Goal: Task Accomplishment & Management: Complete application form

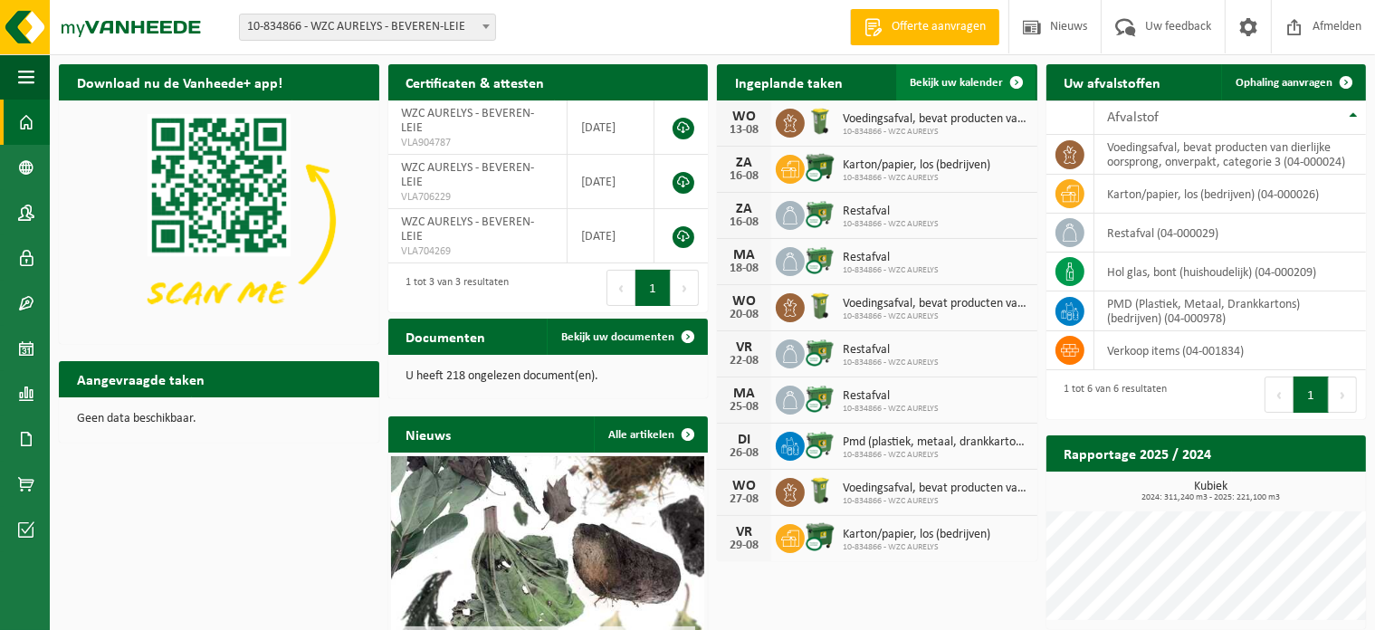
click at [1010, 80] on span at bounding box center [1018, 82] width 36 height 36
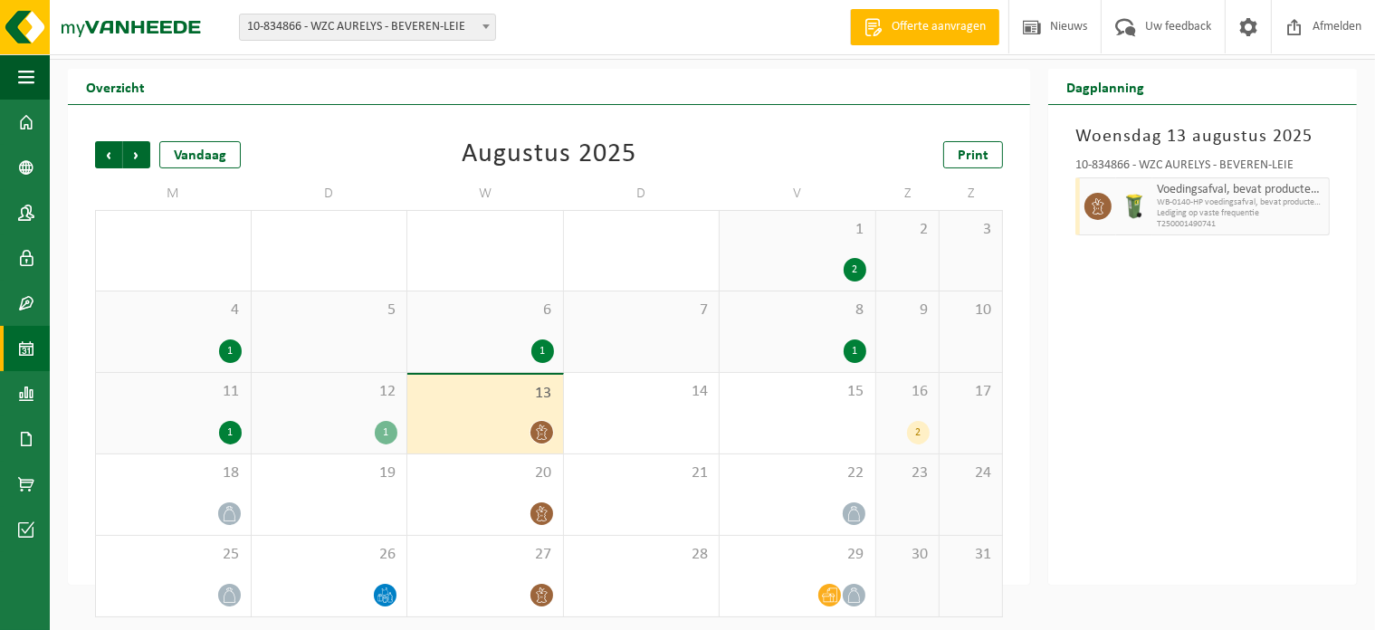
scroll to position [41, 0]
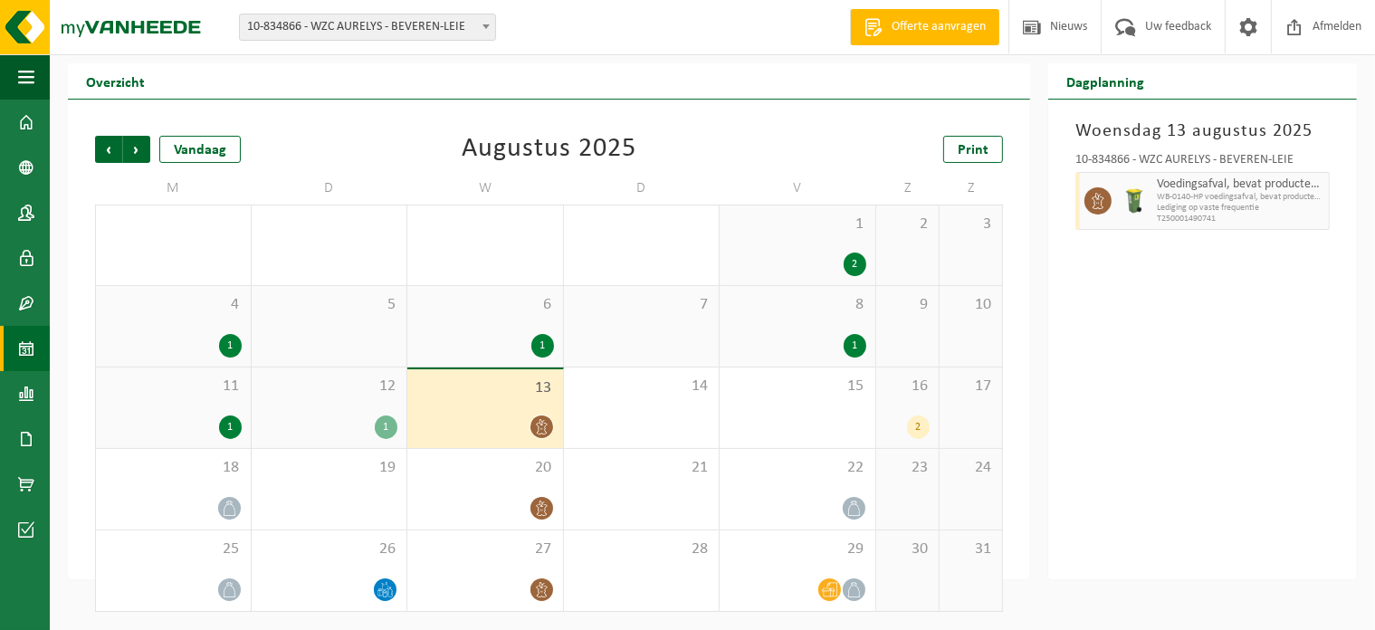
click at [377, 405] on div "12 1" at bounding box center [330, 408] width 156 height 81
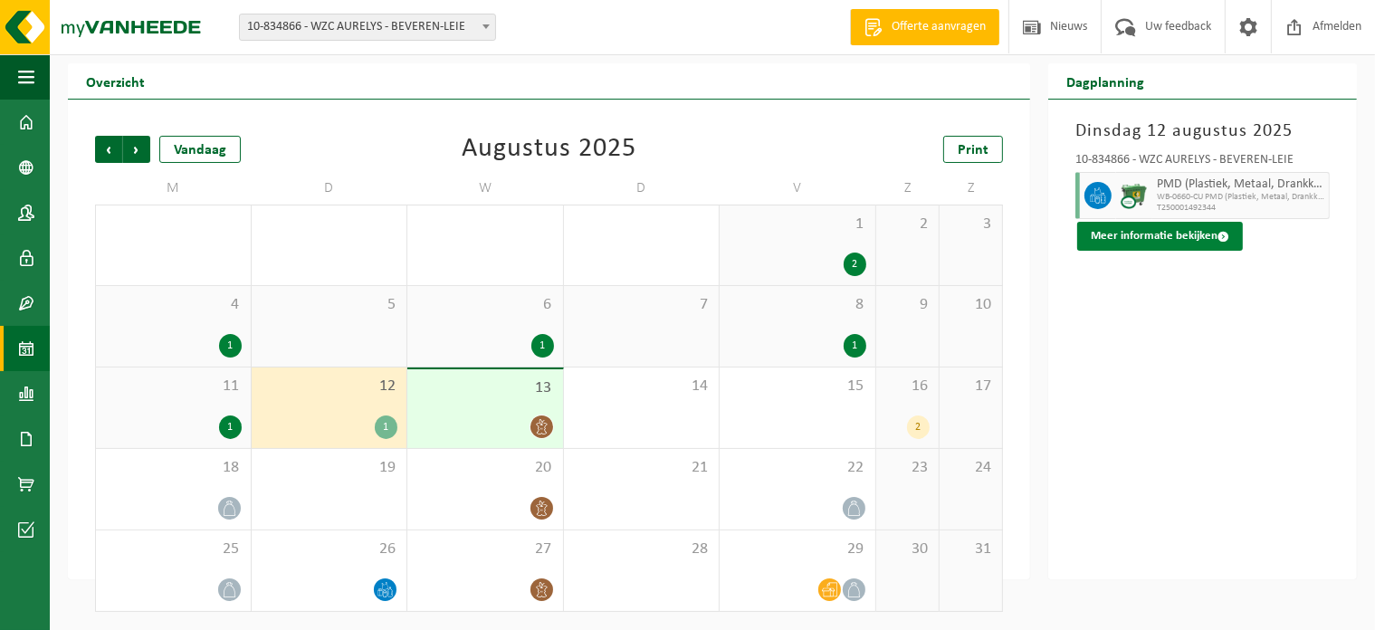
click at [1188, 237] on button "Meer informatie bekijken" at bounding box center [1160, 236] width 166 height 29
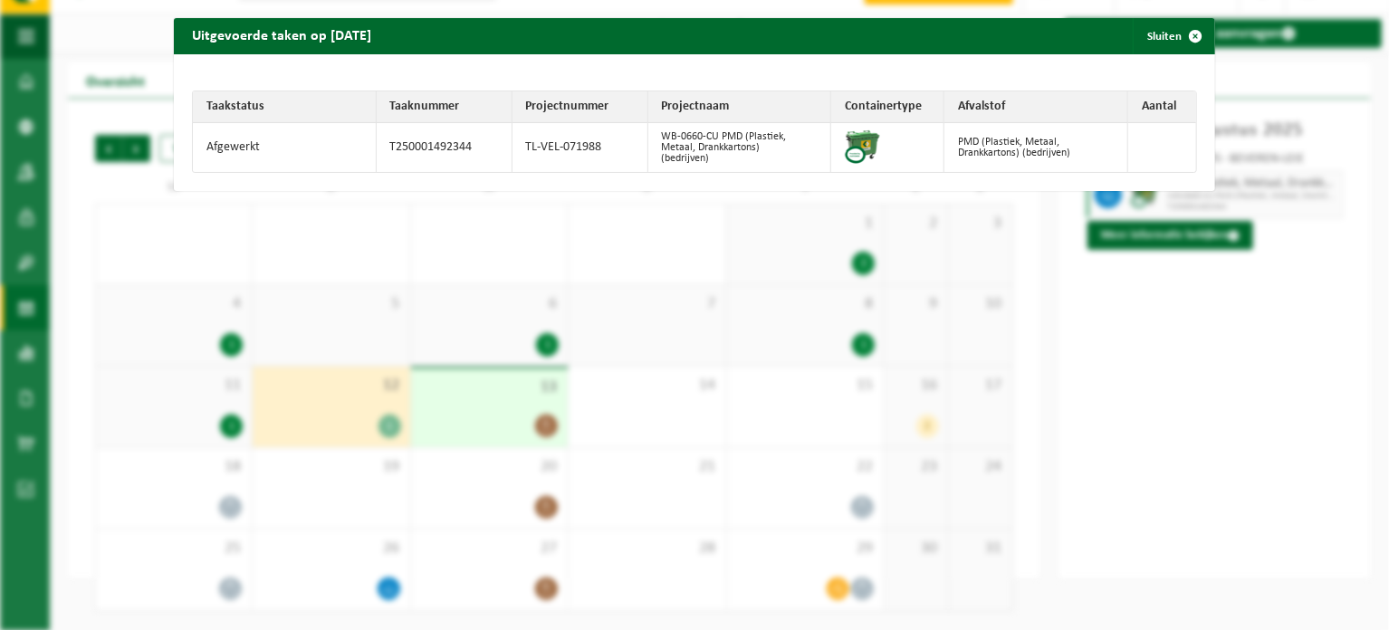
click at [1224, 311] on div "Uitgevoerde taken op 2025-08-12 Sluiten Taakstatus Taaknummer Projectnummer Pro…" at bounding box center [694, 315] width 1389 height 630
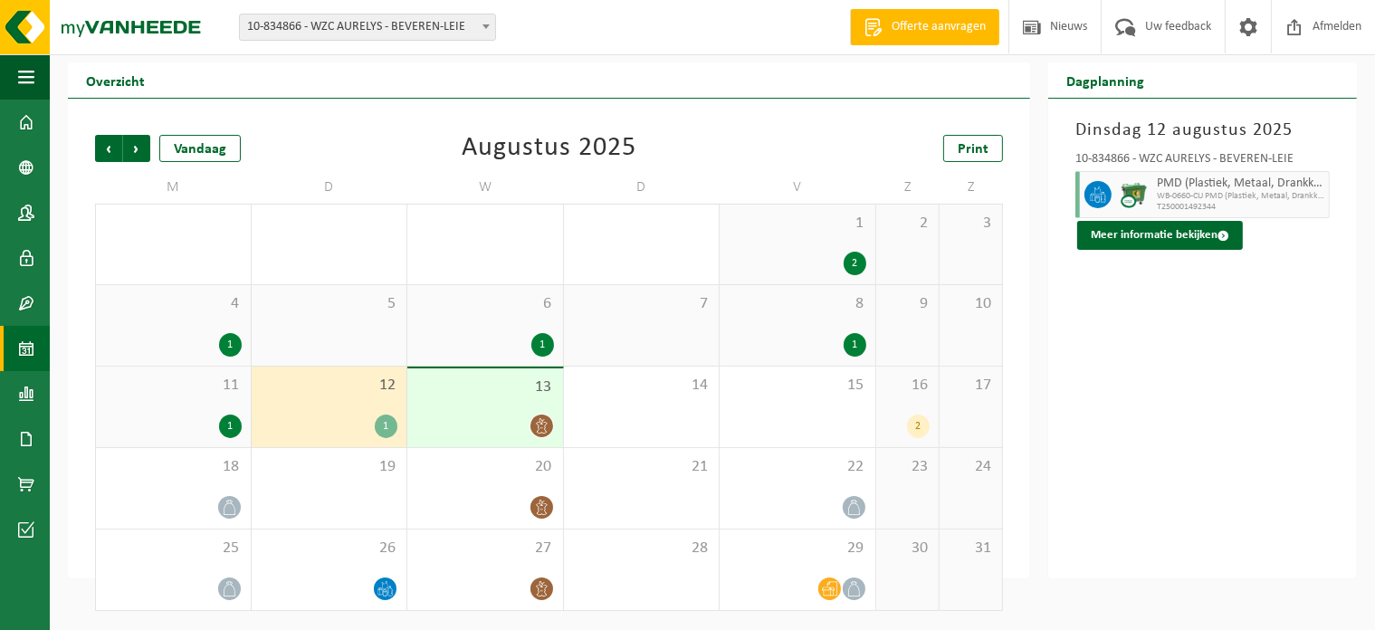
scroll to position [42, 0]
click at [30, 120] on span at bounding box center [26, 122] width 16 height 45
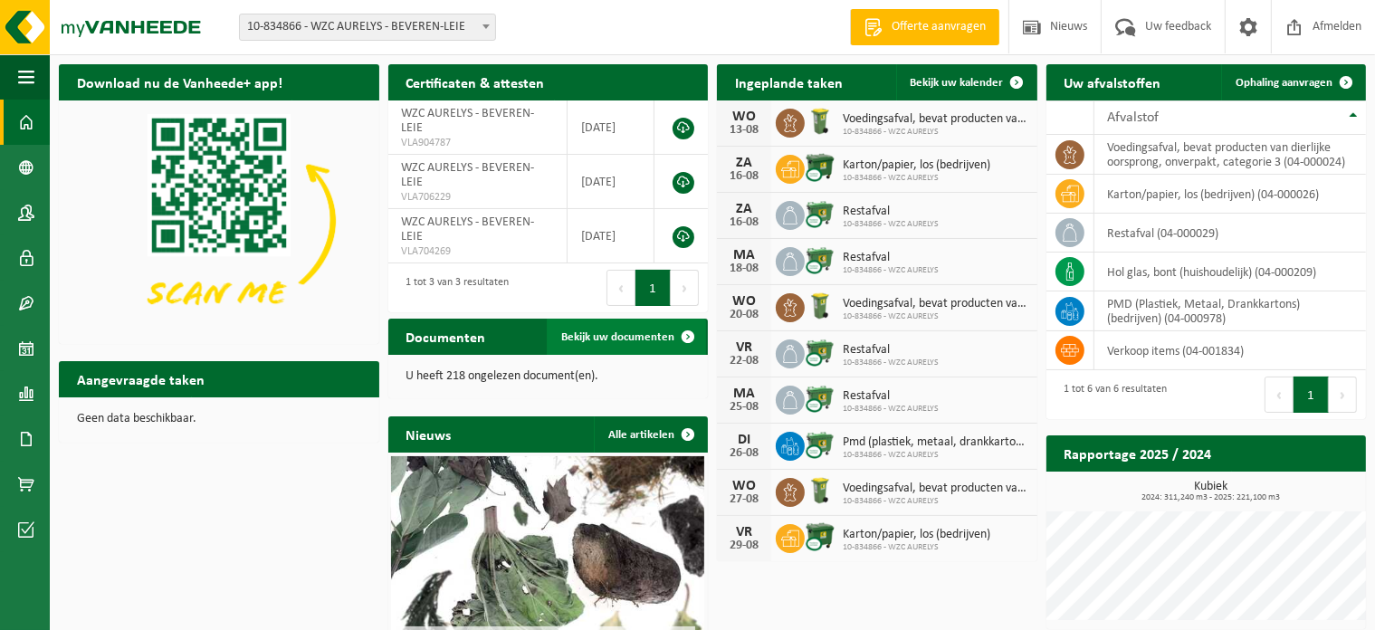
click at [680, 340] on span at bounding box center [688, 337] width 36 height 36
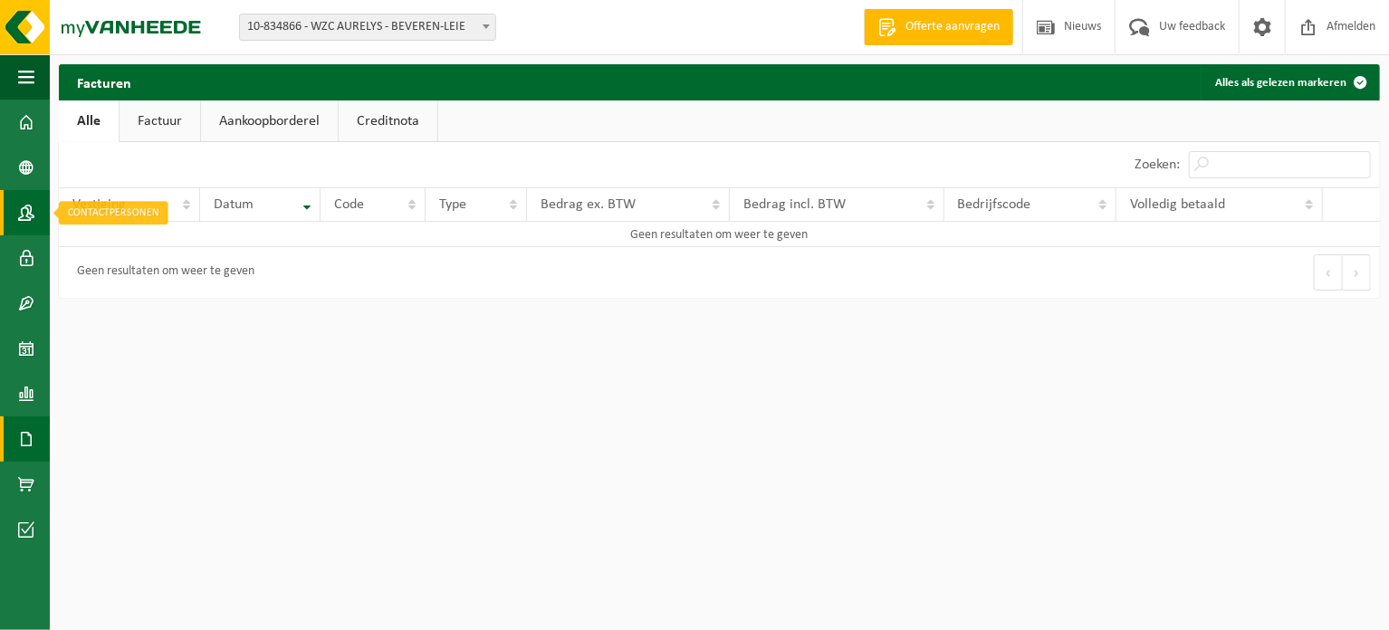
click at [24, 222] on span at bounding box center [26, 212] width 16 height 45
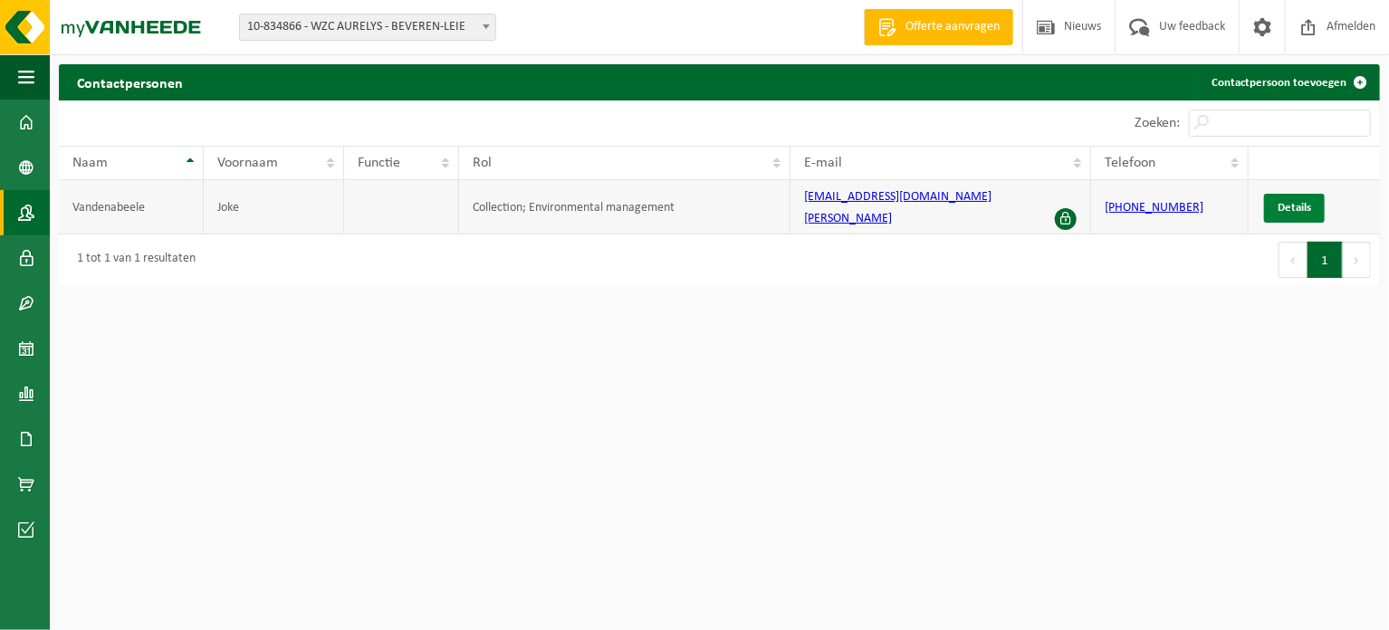
click at [1300, 202] on span "Details" at bounding box center [1295, 208] width 34 height 12
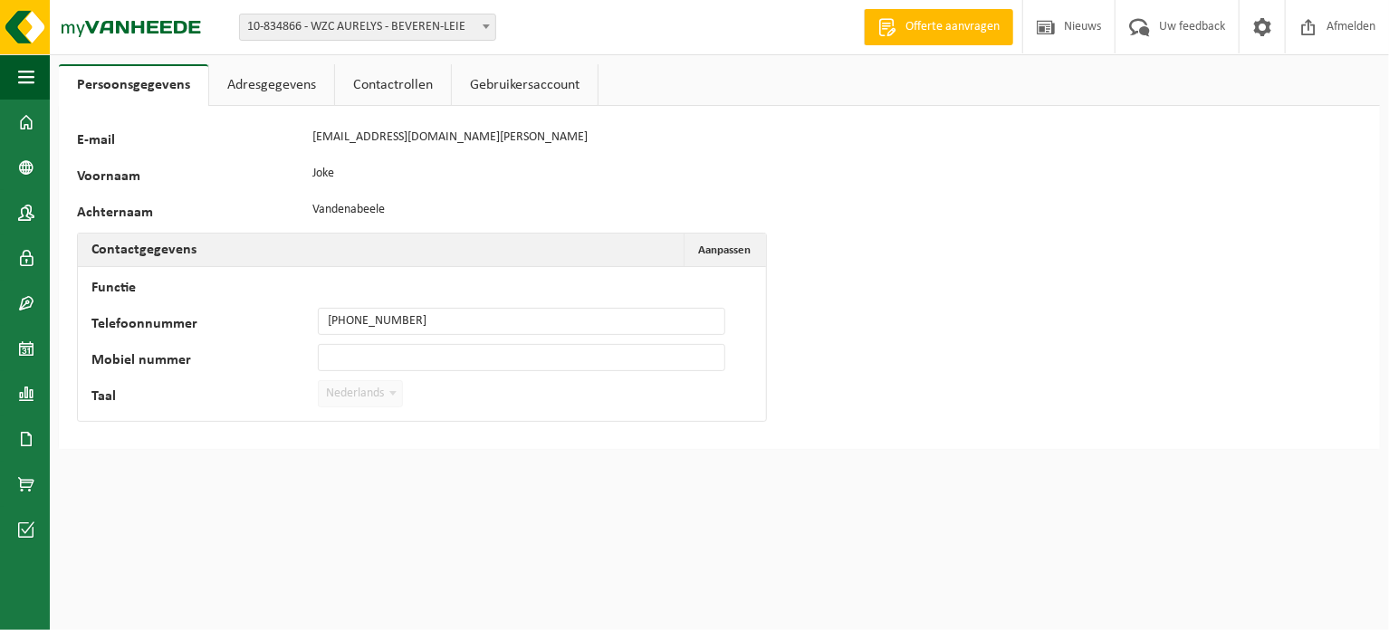
click at [394, 93] on link "Contactrollen" at bounding box center [393, 85] width 116 height 42
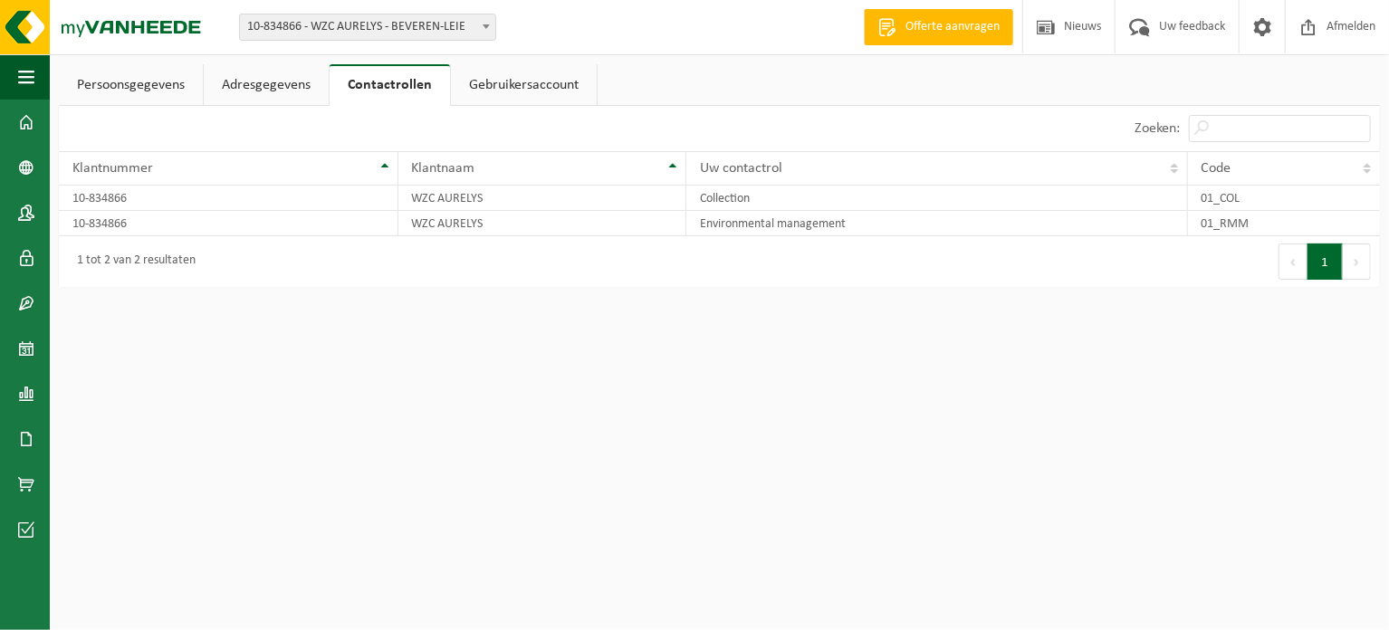
click at [281, 92] on link "Adresgegevens" at bounding box center [266, 85] width 125 height 42
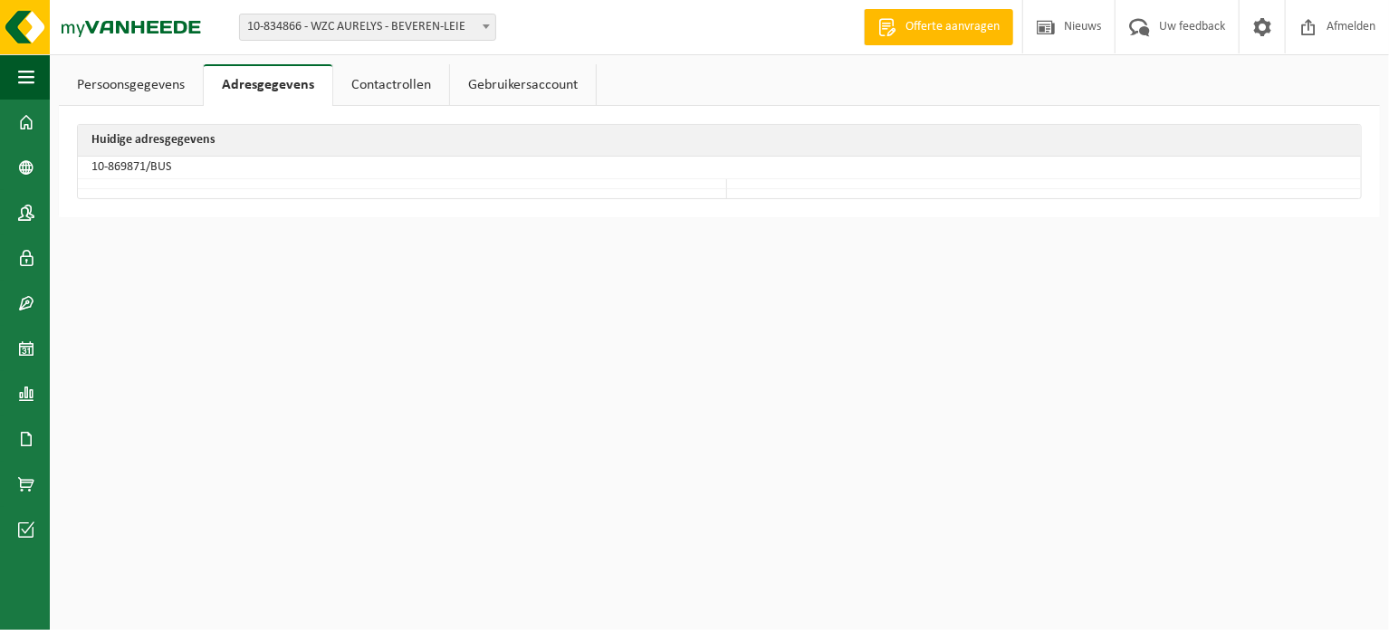
click at [532, 86] on link "Gebruikersaccount" at bounding box center [523, 85] width 146 height 42
click at [125, 90] on link "Persoonsgegevens" at bounding box center [131, 85] width 144 height 42
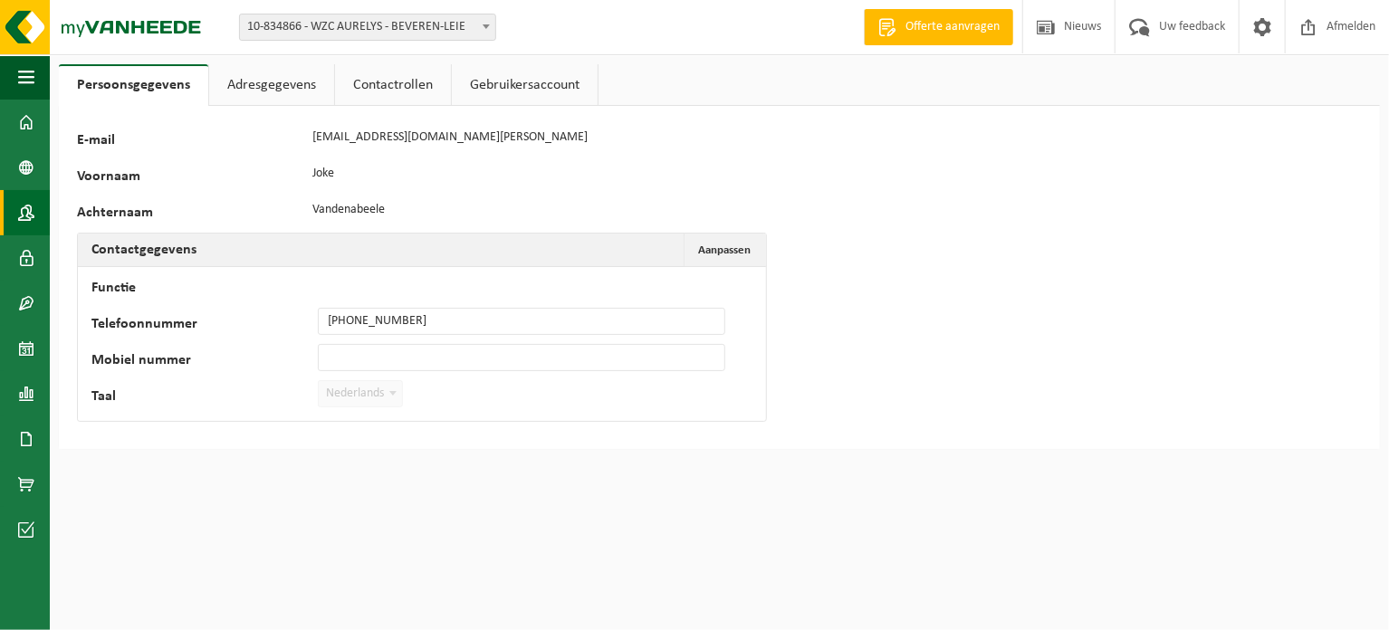
click at [36, 206] on link "Contactpersonen" at bounding box center [25, 212] width 50 height 45
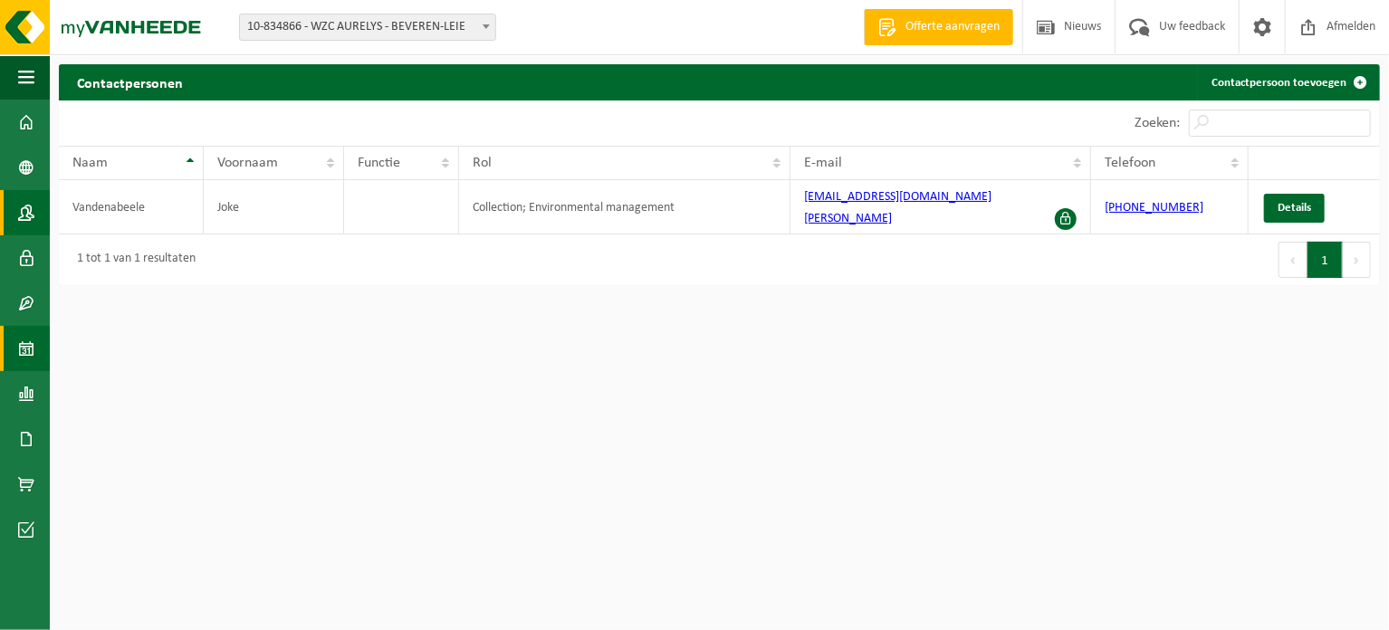
click at [31, 360] on span at bounding box center [26, 348] width 16 height 45
click at [1264, 82] on link "Contactpersoon toevoegen" at bounding box center [1287, 82] width 181 height 36
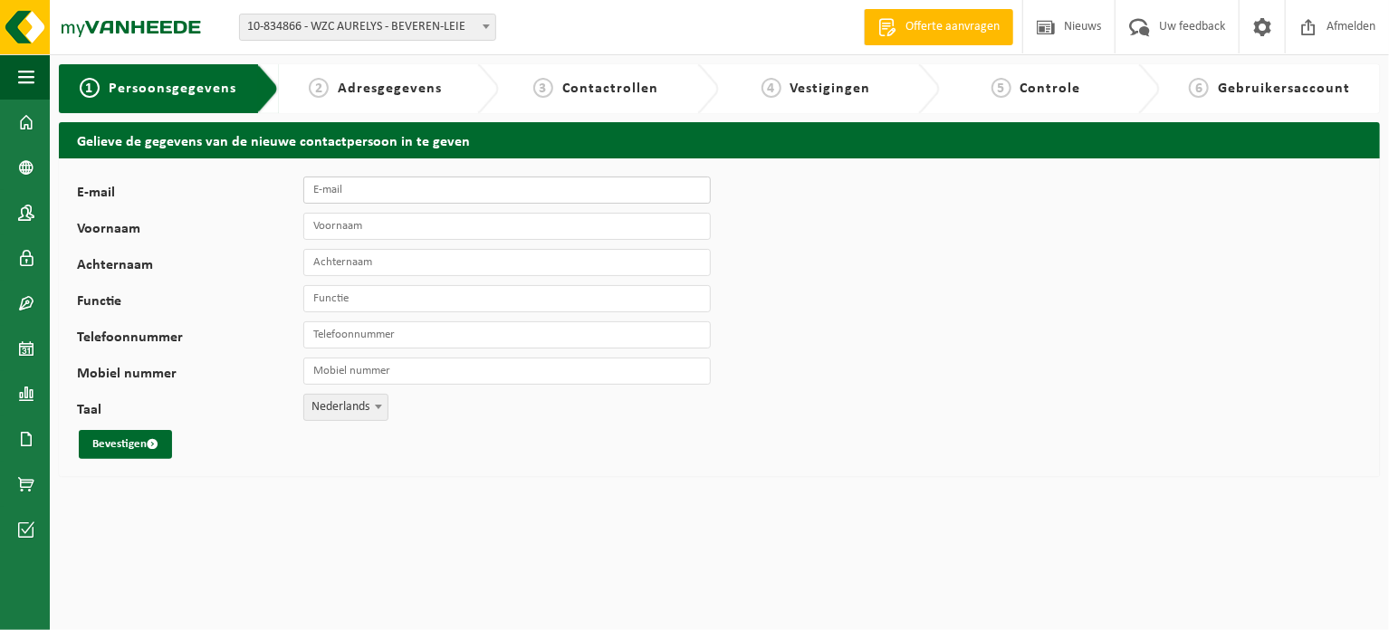
click at [360, 188] on input "E-mail" at bounding box center [506, 190] width 407 height 27
type input "[EMAIL_ADDRESS][DOMAIN_NAME]"
click at [393, 226] on input "Voornaam" at bounding box center [506, 226] width 407 height 27
type input "Annelies"
type input "Vandeweghe"
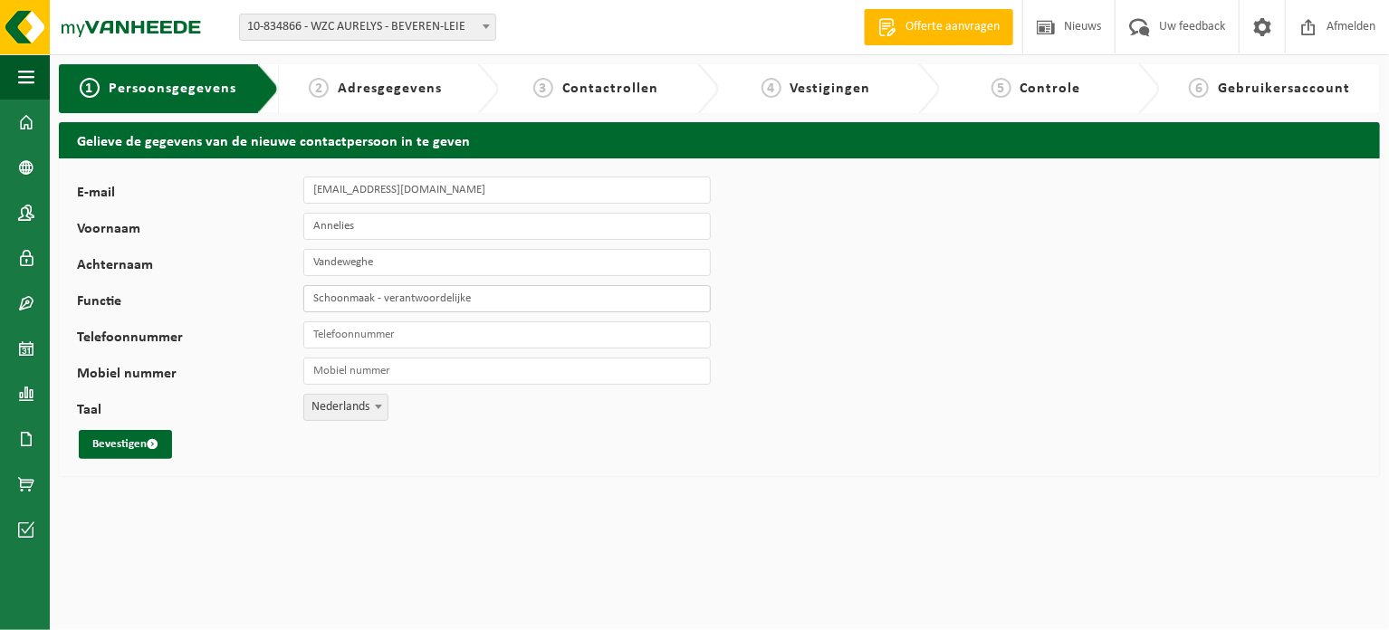
type input "Schoonmaak - verantwoordelijke"
type input "[PHONE_NUMBER]"
click at [114, 450] on button "Bevestigen" at bounding box center [125, 444] width 93 height 29
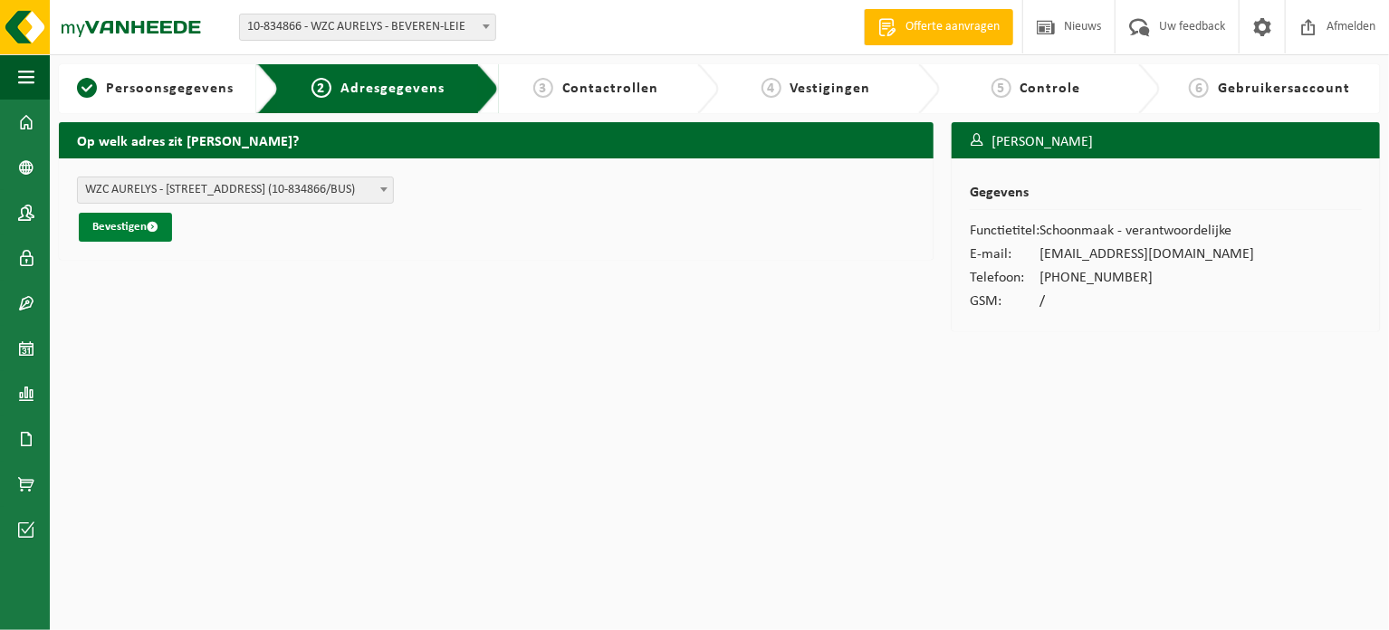
click at [108, 235] on button "Bevestigen" at bounding box center [125, 227] width 93 height 29
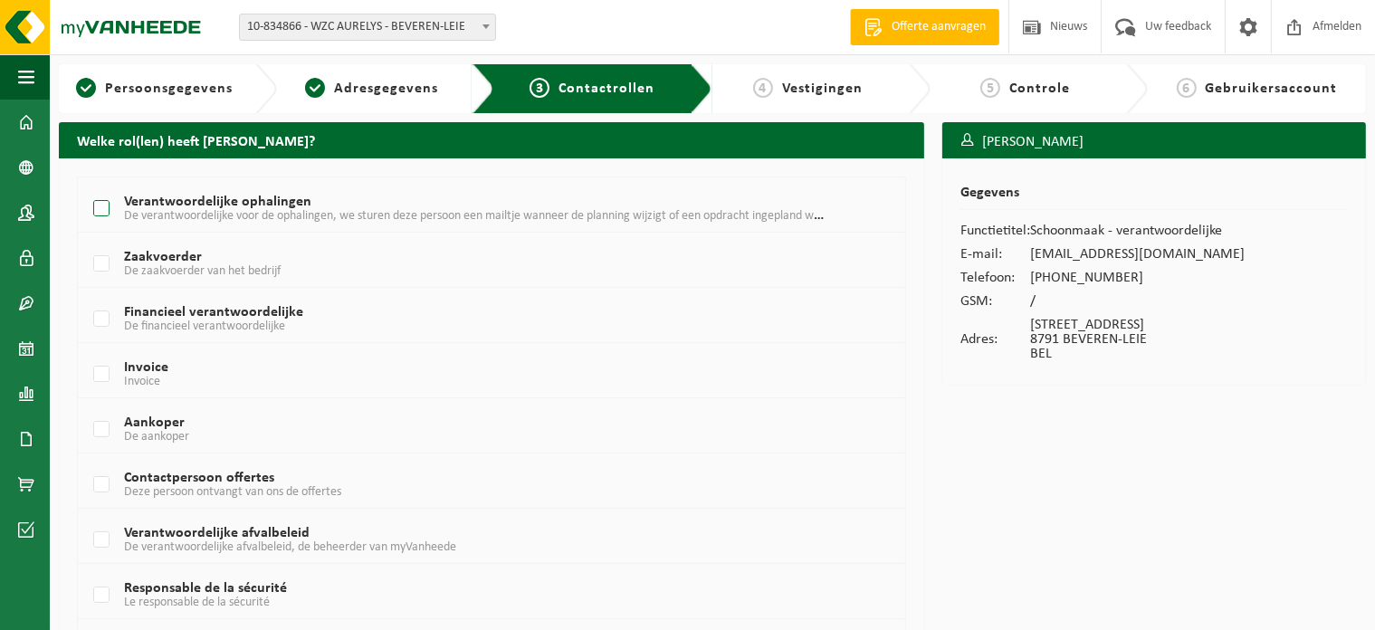
click at [109, 208] on label "Verantwoordelijke ophalingen De verantwoordelijke voor de ophalingen, we sturen…" at bounding box center [458, 209] width 737 height 27
click at [87, 187] on input "Verantwoordelijke ophalingen De verantwoordelijke voor de ophalingen, we sturen…" at bounding box center [86, 186] width 1 height 1
click at [109, 208] on label "Verantwoordelijke ophalingen De verantwoordelijke voor de ophalingen, we sturen…" at bounding box center [458, 209] width 737 height 27
click at [87, 187] on input "Verantwoordelijke ophalingen De verantwoordelijke voor de ophalingen, we sturen…" at bounding box center [86, 186] width 1 height 1
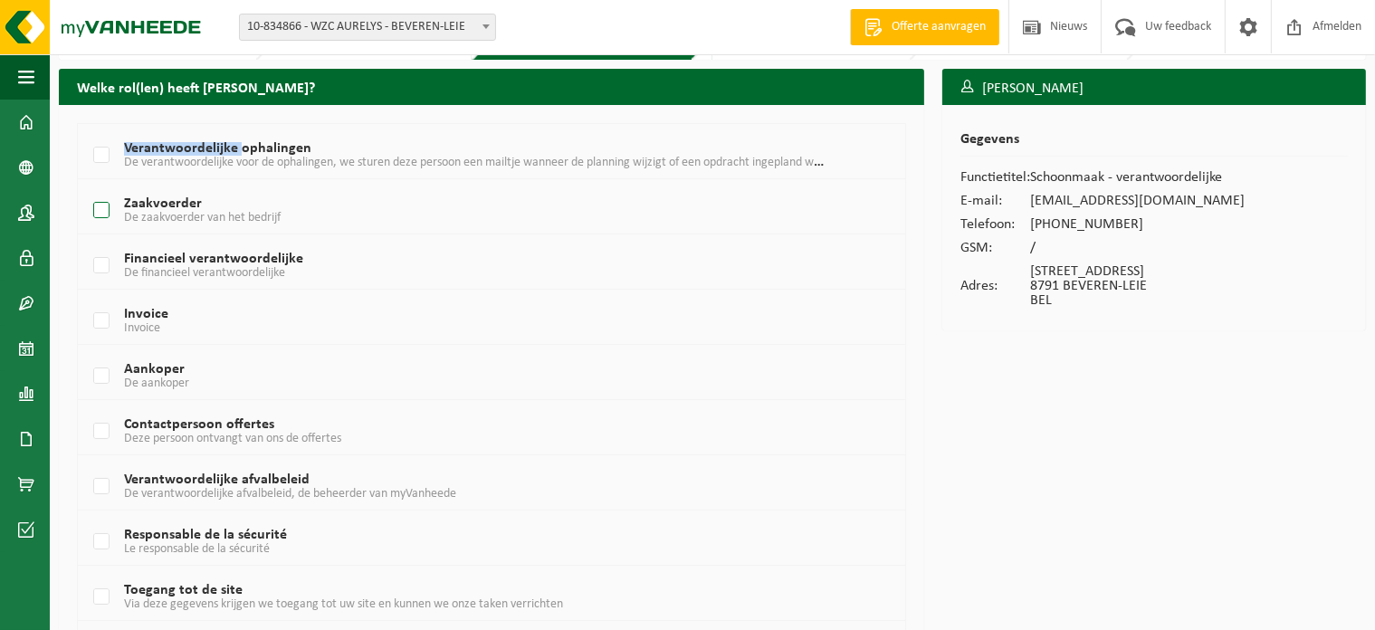
scroll to position [53, 0]
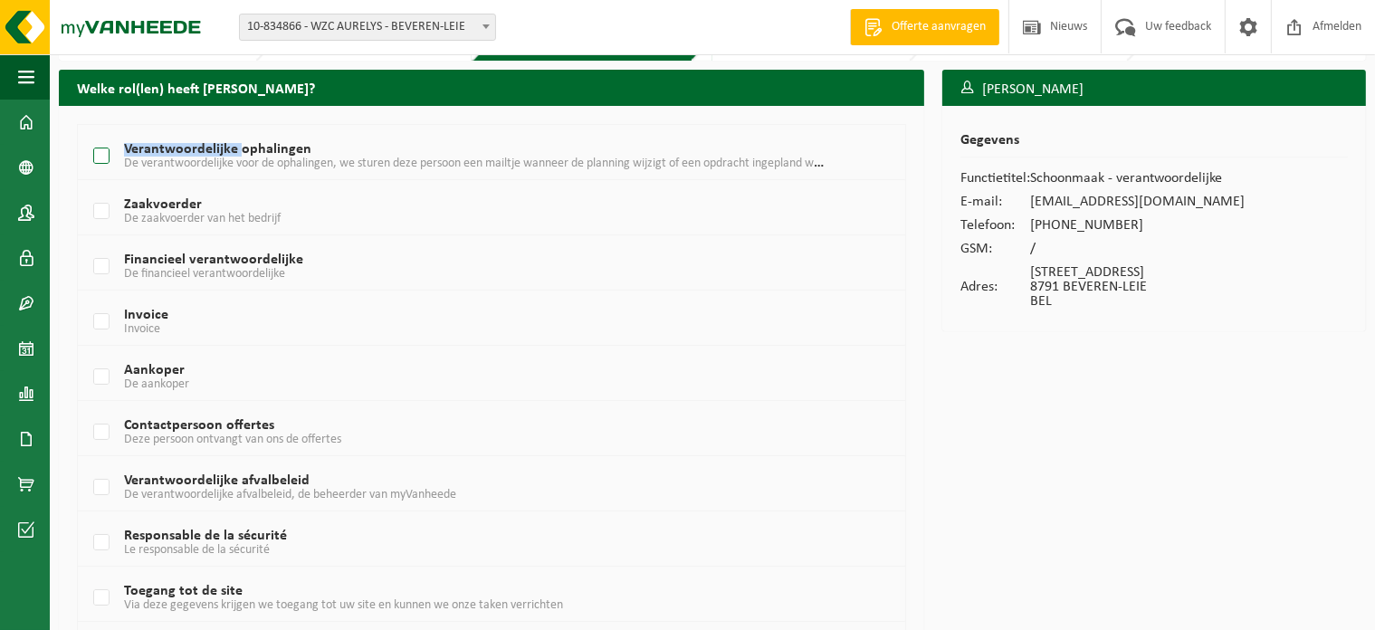
click at [94, 155] on label "Verantwoordelijke ophalingen De verantwoordelijke voor de ophalingen, we sturen…" at bounding box center [458, 156] width 737 height 27
click at [87, 134] on input "Verantwoordelijke ophalingen De verantwoordelijke voor de ophalingen, we sturen…" at bounding box center [86, 133] width 1 height 1
checkbox input "true"
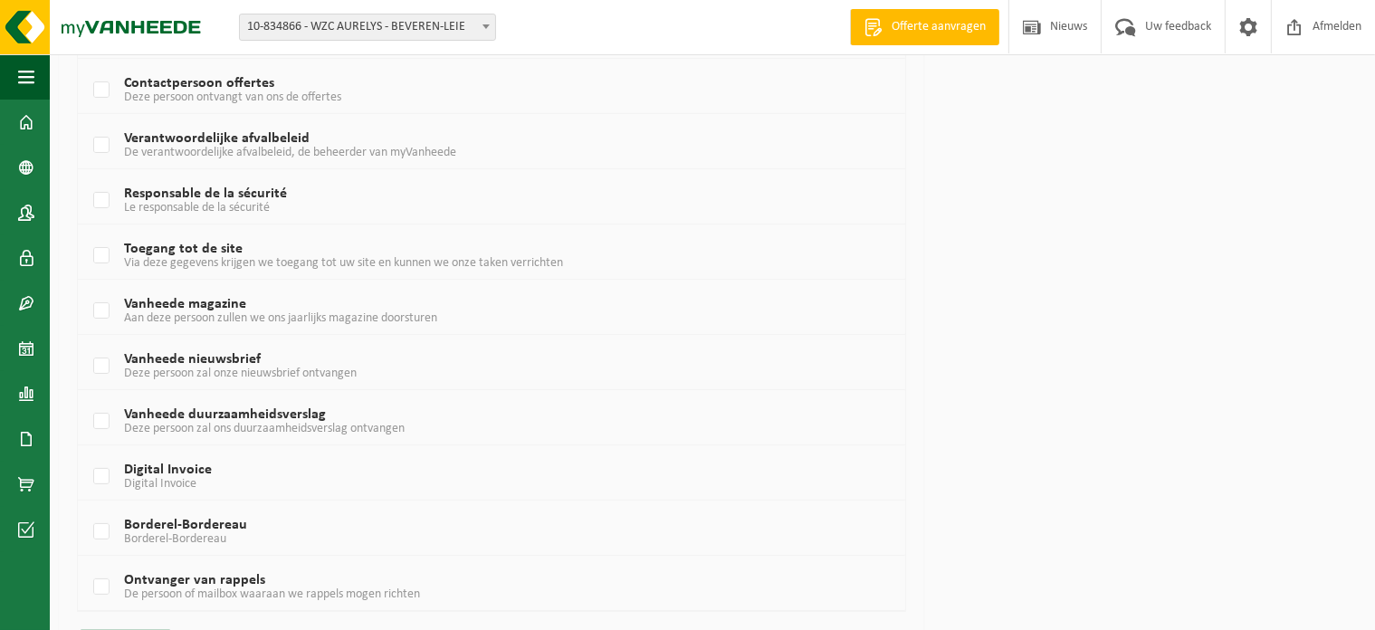
scroll to position [446, 0]
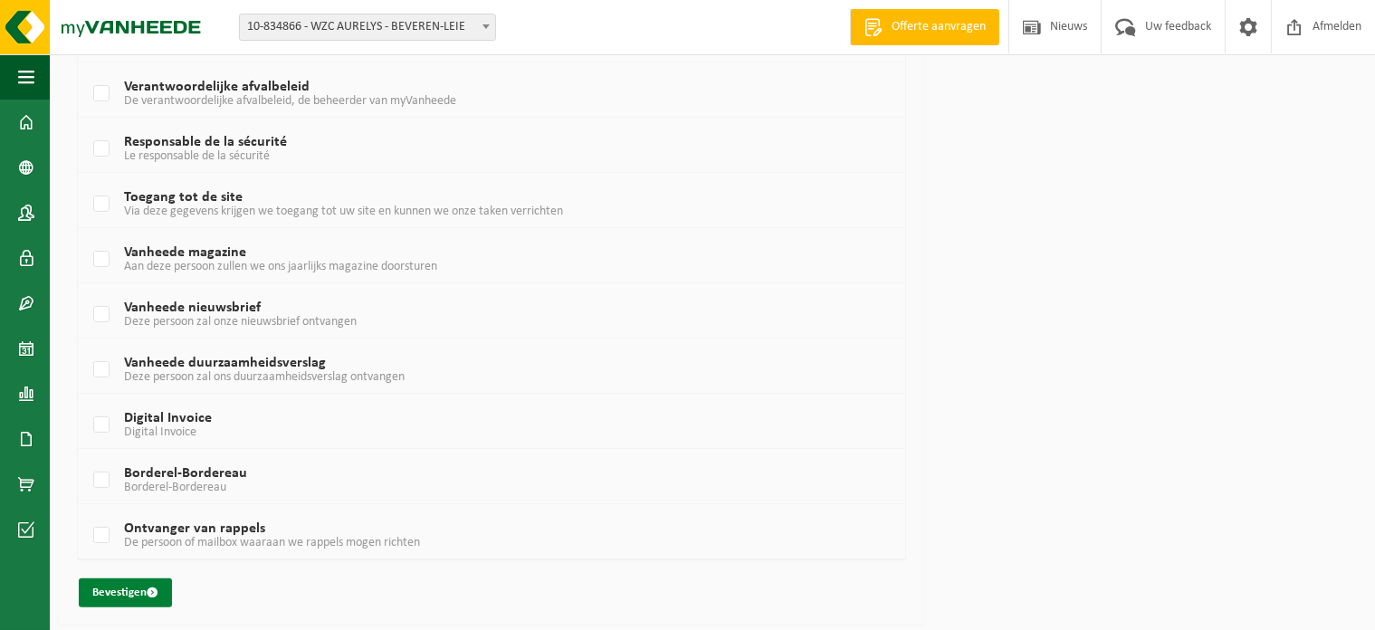
click at [109, 587] on button "Bevestigen" at bounding box center [125, 593] width 93 height 29
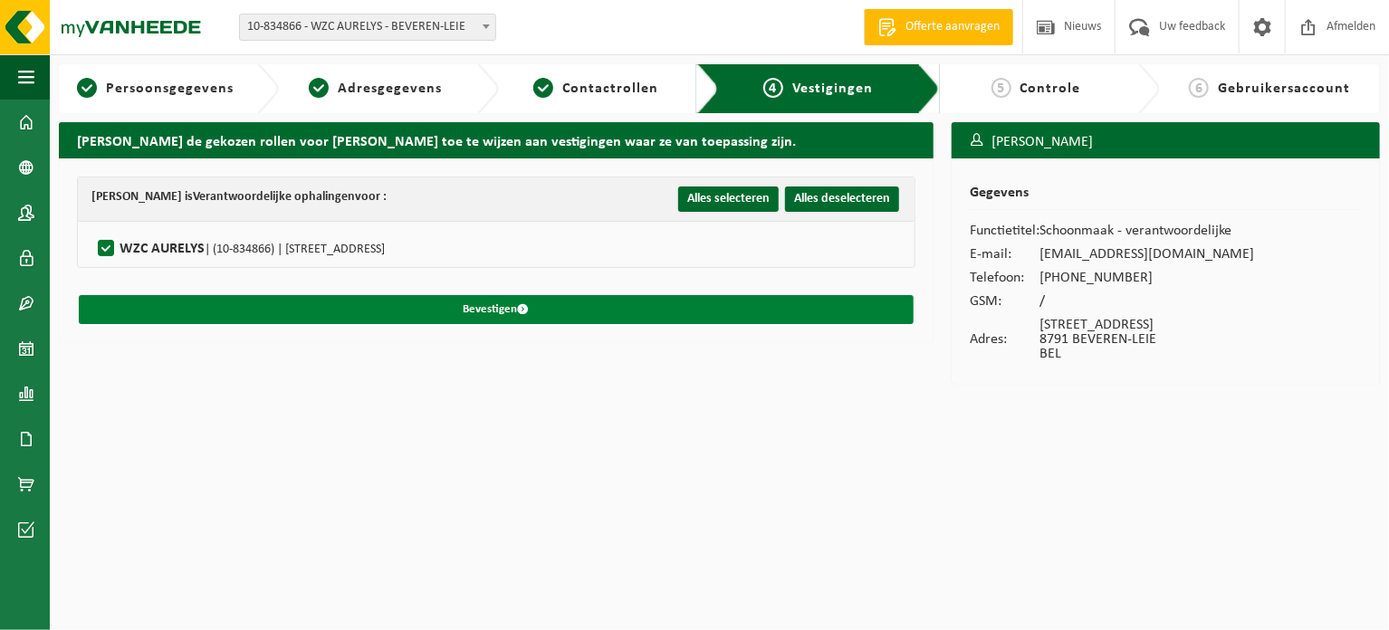
click at [482, 307] on button "Bevestigen" at bounding box center [496, 309] width 835 height 29
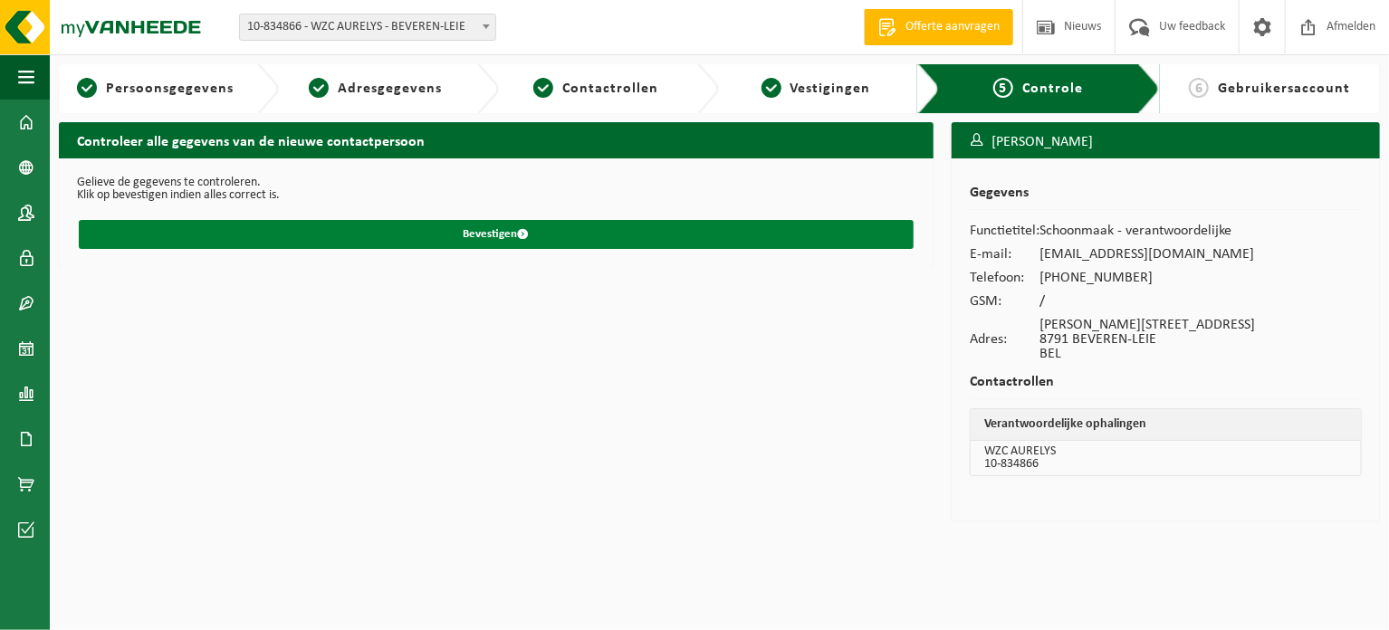
click at [487, 234] on button "Bevestigen" at bounding box center [496, 234] width 835 height 29
